Goal: Transaction & Acquisition: Purchase product/service

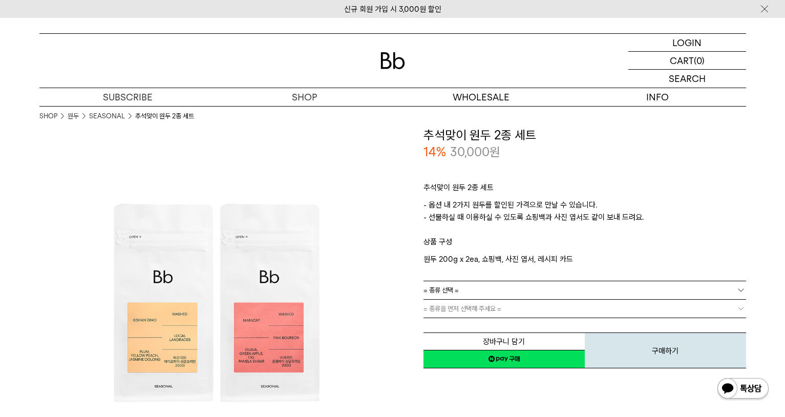
click at [519, 294] on link "= 종류 선택 =" at bounding box center [585, 290] width 323 height 18
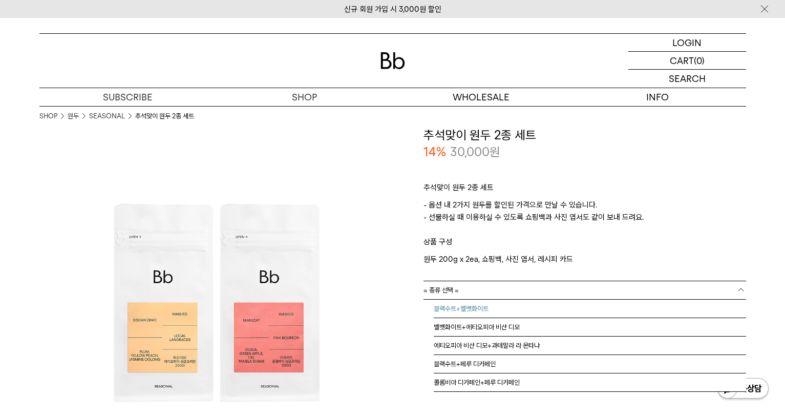
click at [503, 307] on li "블랙수트+벨벳화이트" at bounding box center [590, 309] width 313 height 18
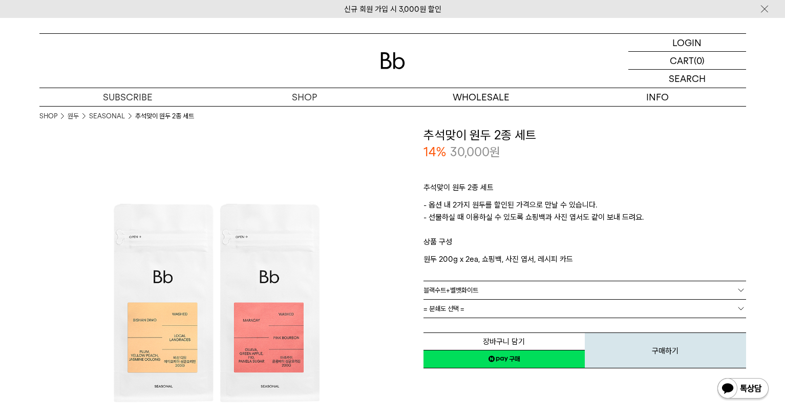
click at [503, 307] on link "= 분쇄도 선택 =" at bounding box center [585, 309] width 323 height 18
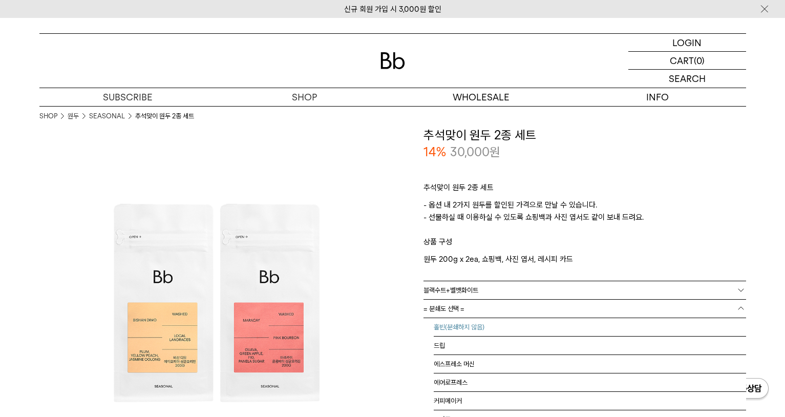
click at [491, 324] on li "홀빈(분쇄하지 않음)" at bounding box center [590, 327] width 313 height 18
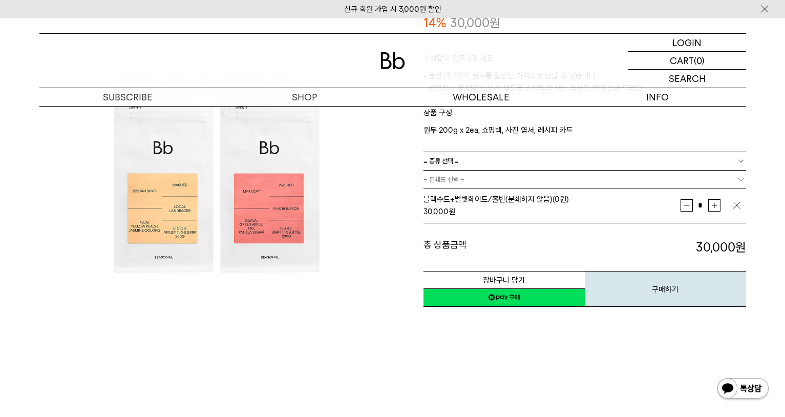
scroll to position [154, 0]
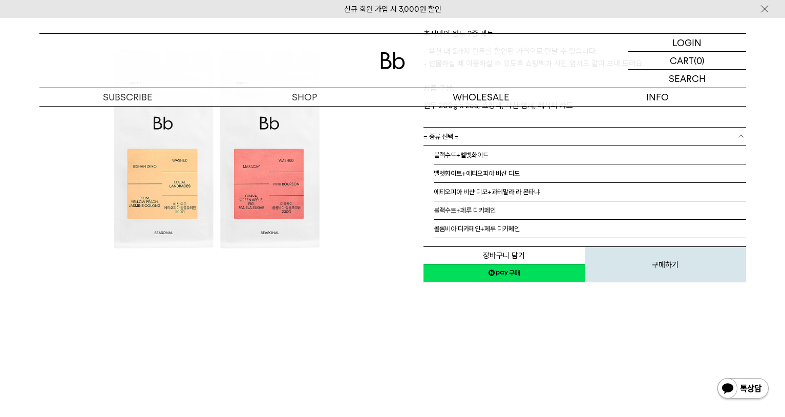
click at [614, 144] on link "= 종류 선택 =" at bounding box center [585, 137] width 323 height 18
click at [534, 313] on div "**********" at bounding box center [570, 150] width 354 height 354
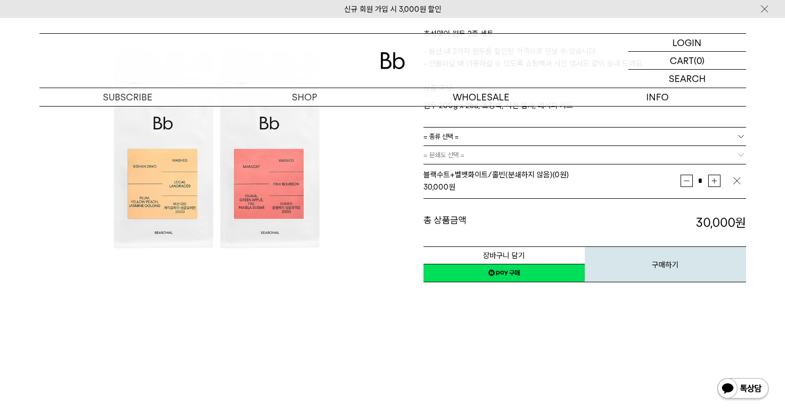
click at [563, 322] on div "**********" at bounding box center [570, 150] width 354 height 354
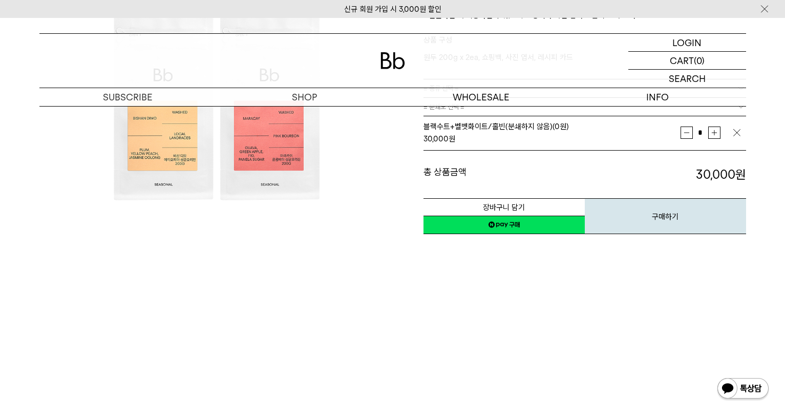
scroll to position [0, 0]
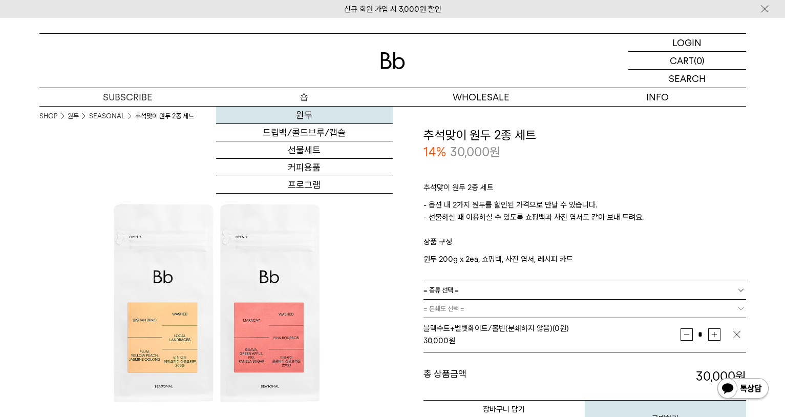
click at [314, 118] on link "원두" at bounding box center [304, 115] width 177 height 17
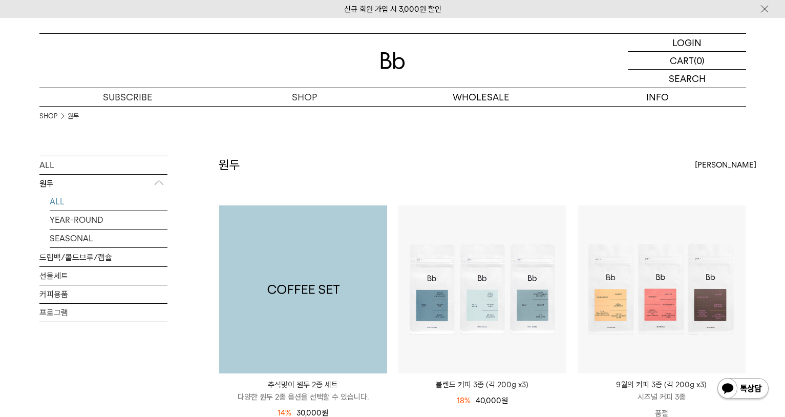
click at [285, 348] on img at bounding box center [303, 289] width 168 height 168
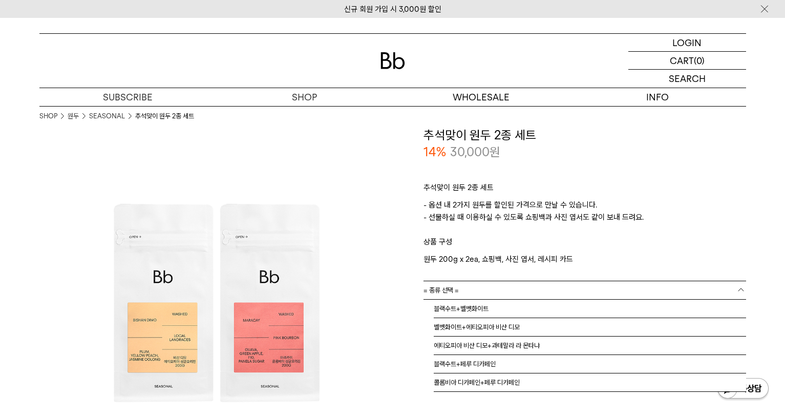
click at [531, 293] on link "= 종류 선택 =" at bounding box center [585, 290] width 323 height 18
